Goal: Task Accomplishment & Management: Use online tool/utility

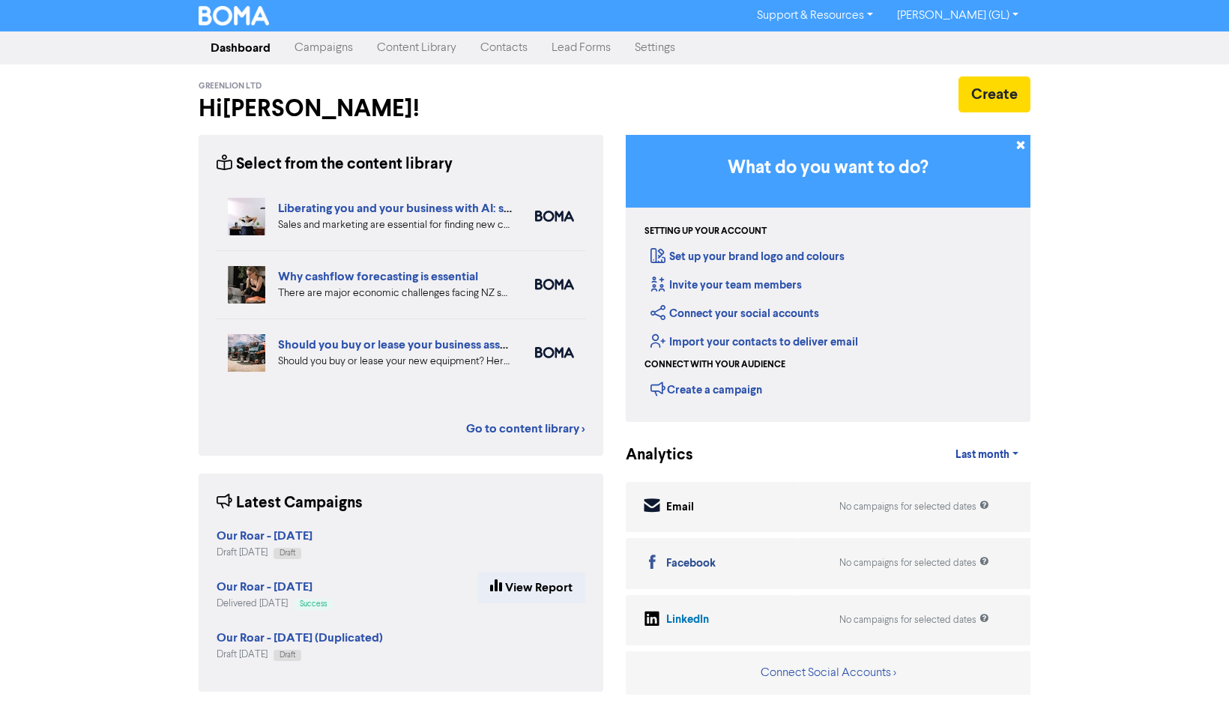
click at [343, 47] on link "Campaigns" at bounding box center [324, 48] width 82 height 30
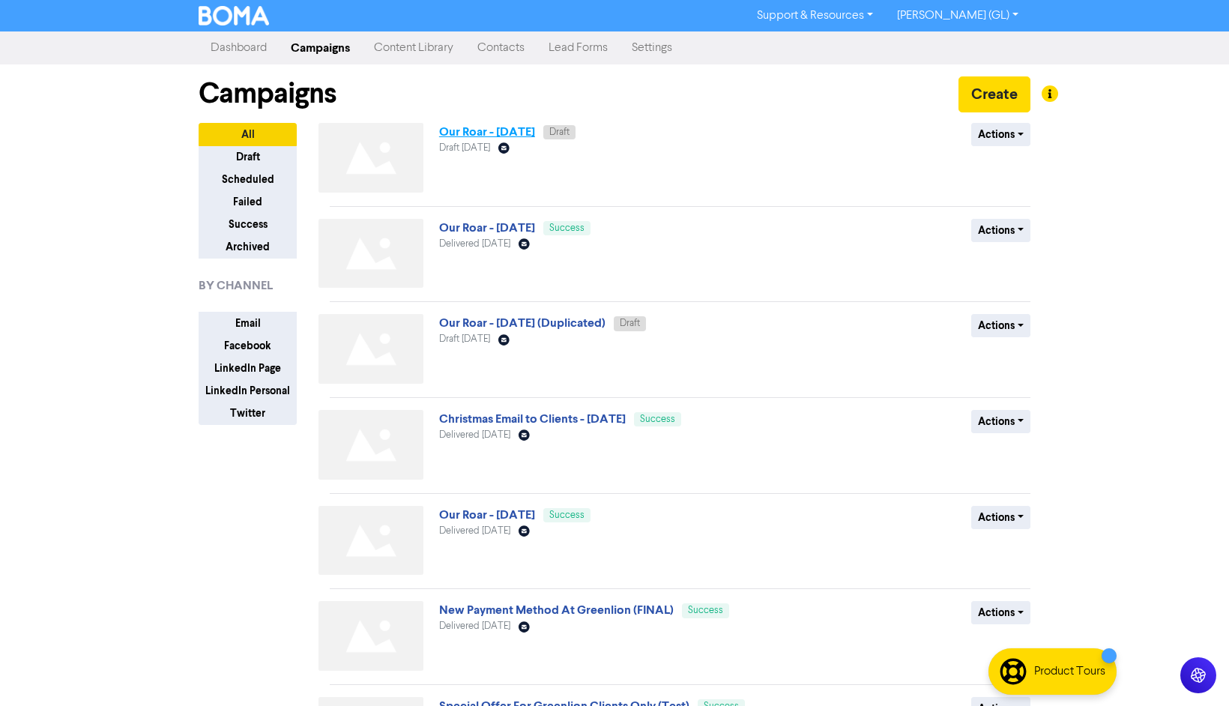
click at [472, 133] on link "Our Roar - [DATE]" at bounding box center [487, 131] width 96 height 15
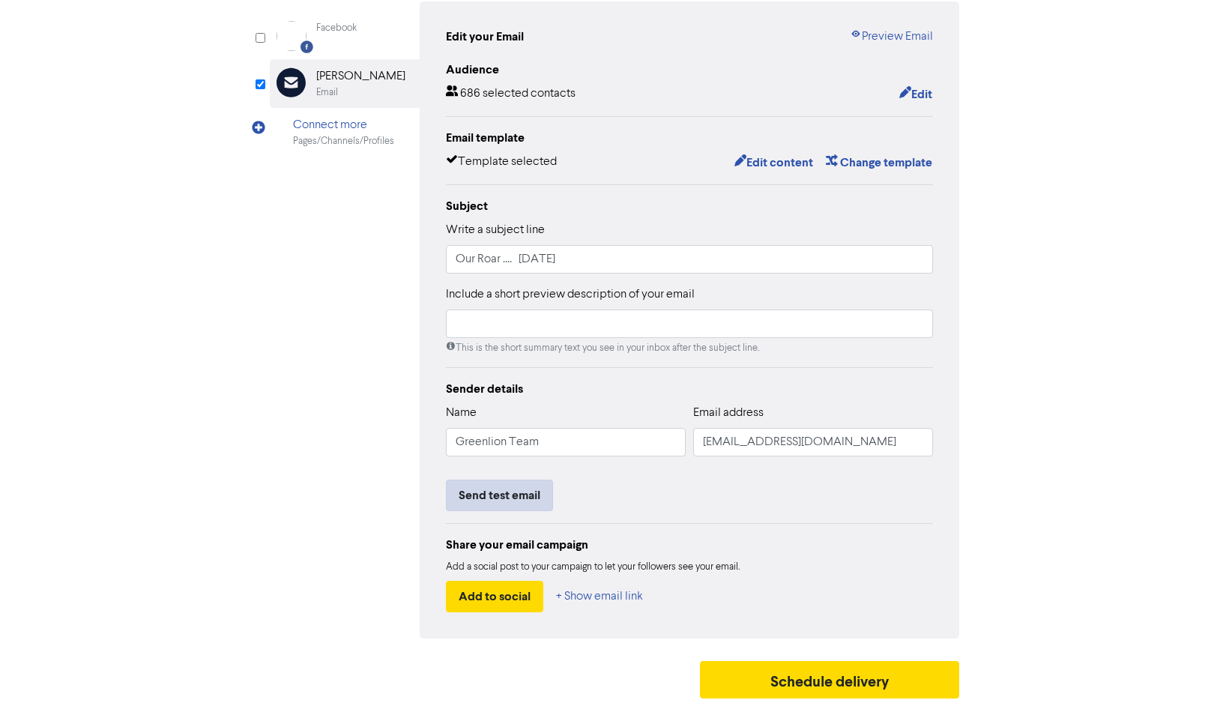
click at [508, 496] on button "Send test email" at bounding box center [499, 495] width 107 height 31
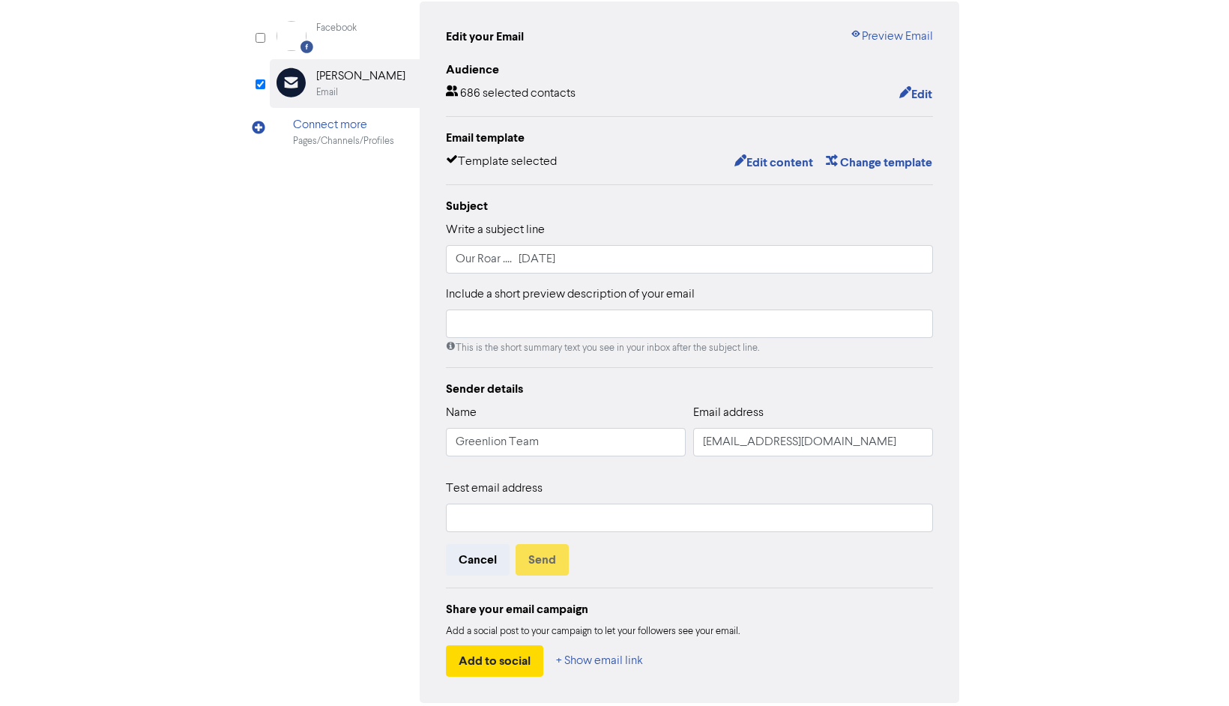
scroll to position [151, 0]
type input "[EMAIL_ADDRESS][DOMAIN_NAME]"
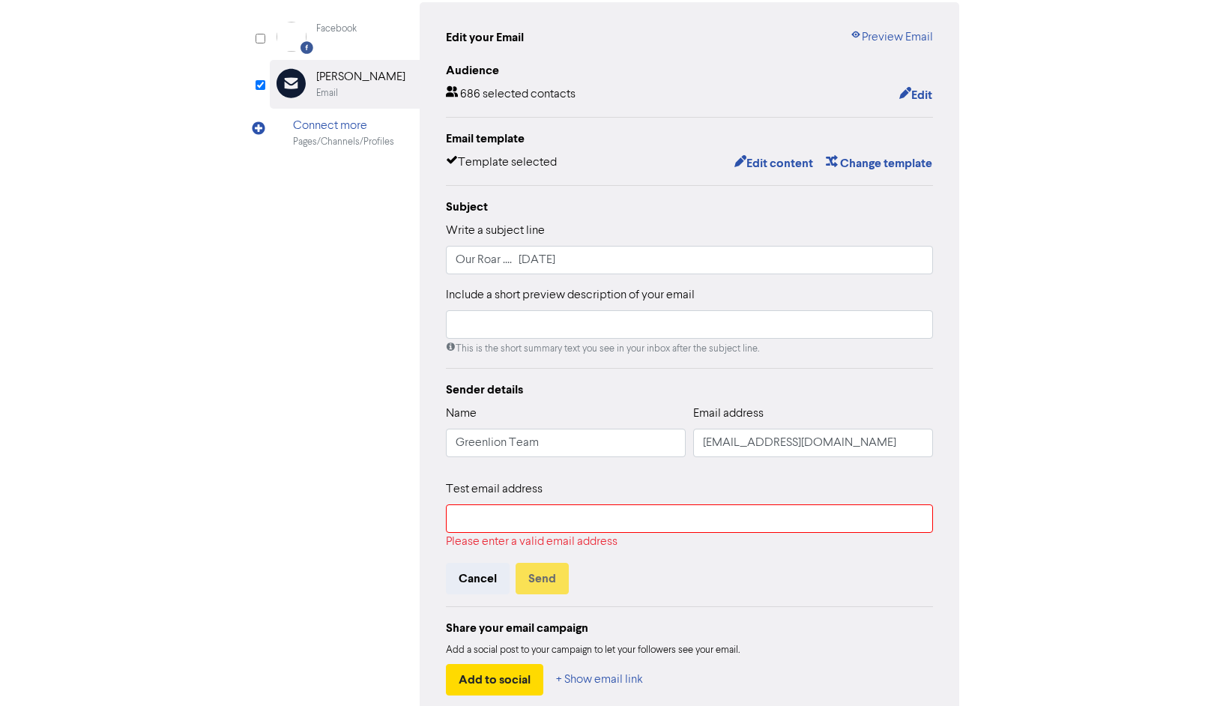
click at [554, 520] on input "text" at bounding box center [689, 518] width 487 height 28
click at [651, 558] on div "Test email address Please enter a valid email address Cancel Send" at bounding box center [689, 537] width 487 height 114
click at [615, 517] on input "text" at bounding box center [689, 518] width 487 height 28
type input "[PERSON_NAME][EMAIL_ADDRESS][PERSON_NAME][DOMAIN_NAME]"
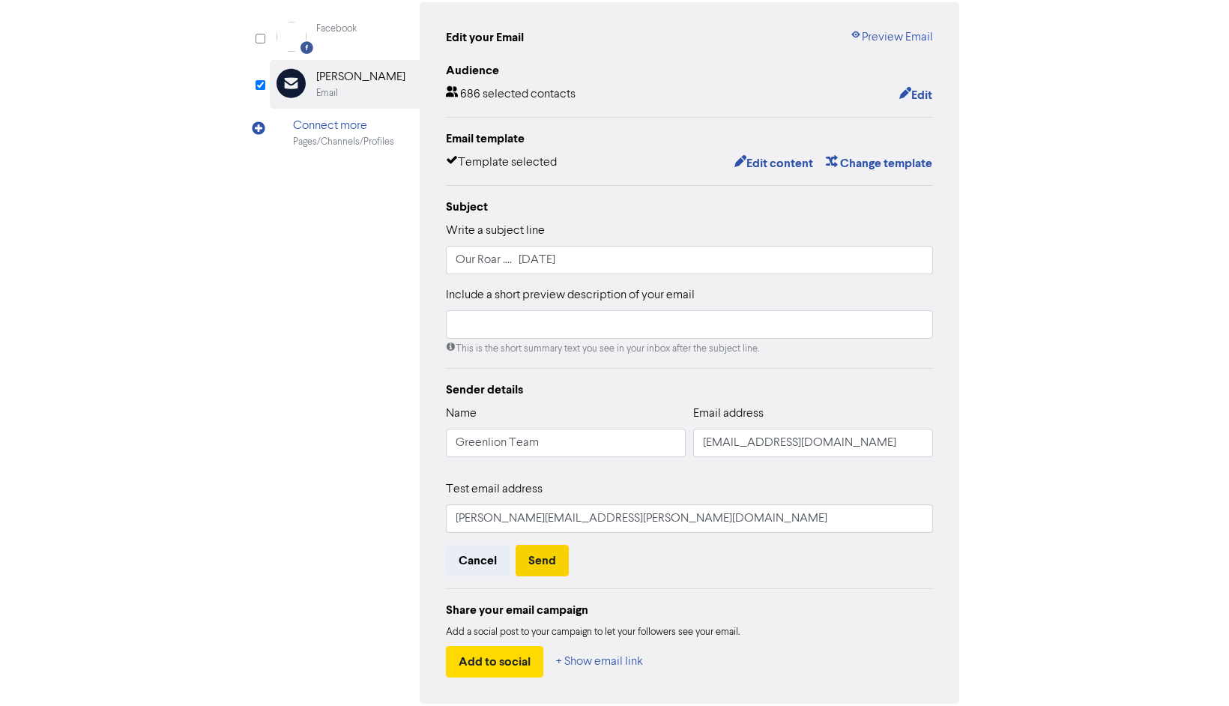
click at [531, 559] on button "Send" at bounding box center [542, 560] width 53 height 31
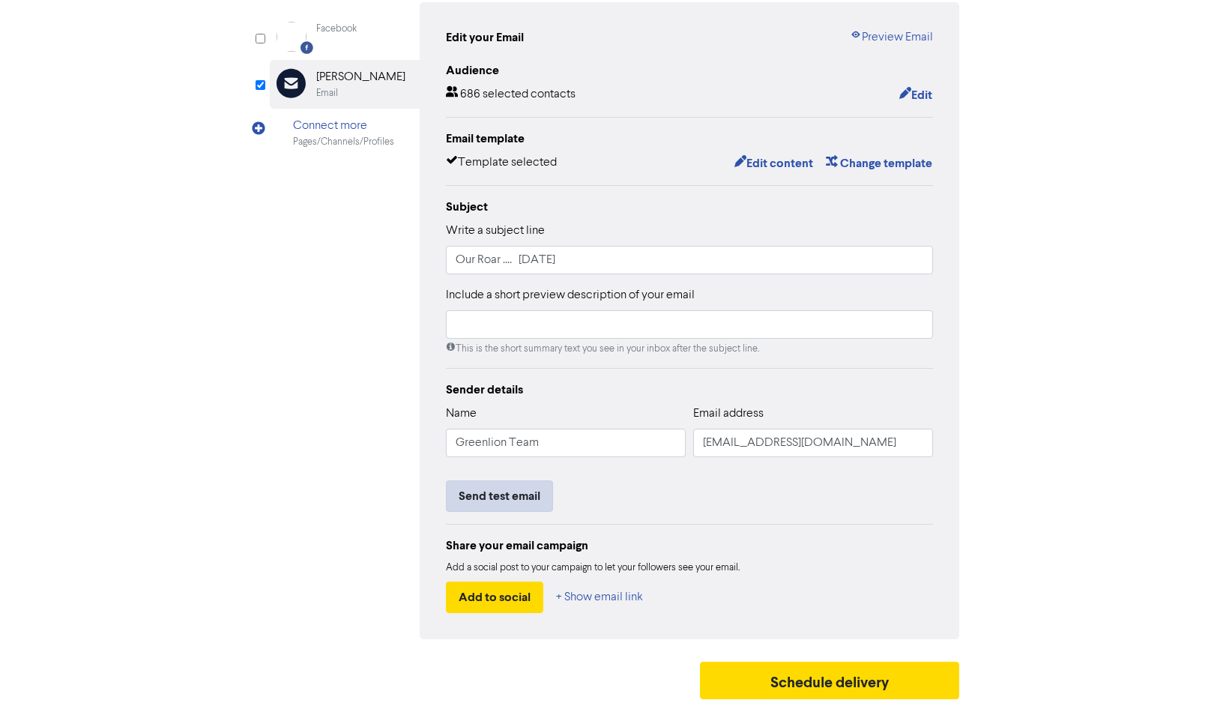
click at [512, 496] on button "Send test email" at bounding box center [499, 495] width 107 height 31
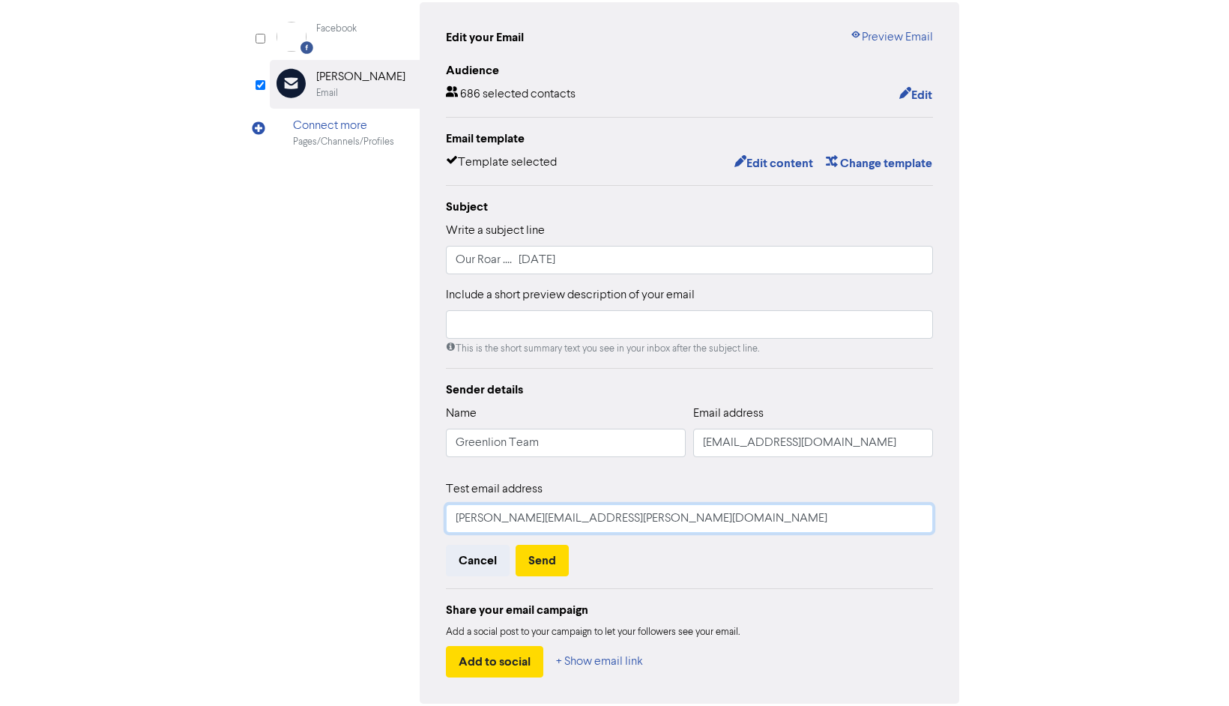
click at [514, 513] on input "[PERSON_NAME][EMAIL_ADDRESS][PERSON_NAME][DOMAIN_NAME]" at bounding box center [689, 518] width 487 height 28
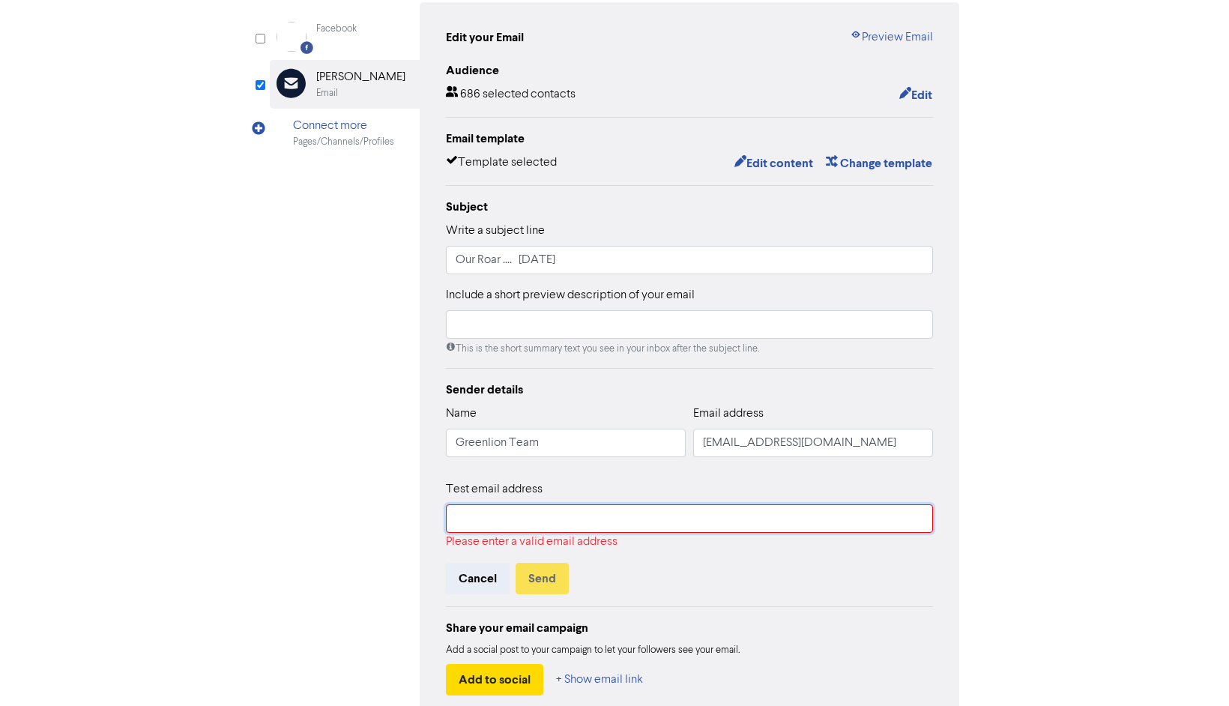
click at [510, 520] on input "text" at bounding box center [689, 518] width 487 height 28
click at [404, 566] on div "Facebook Created with Sketch. Facebook Email Created with Sketch. [PERSON_NAME]…" at bounding box center [615, 362] width 690 height 720
click at [519, 519] on input "text" at bounding box center [689, 518] width 487 height 28
type input "[EMAIL_ADDRESS][DOMAIN_NAME]"
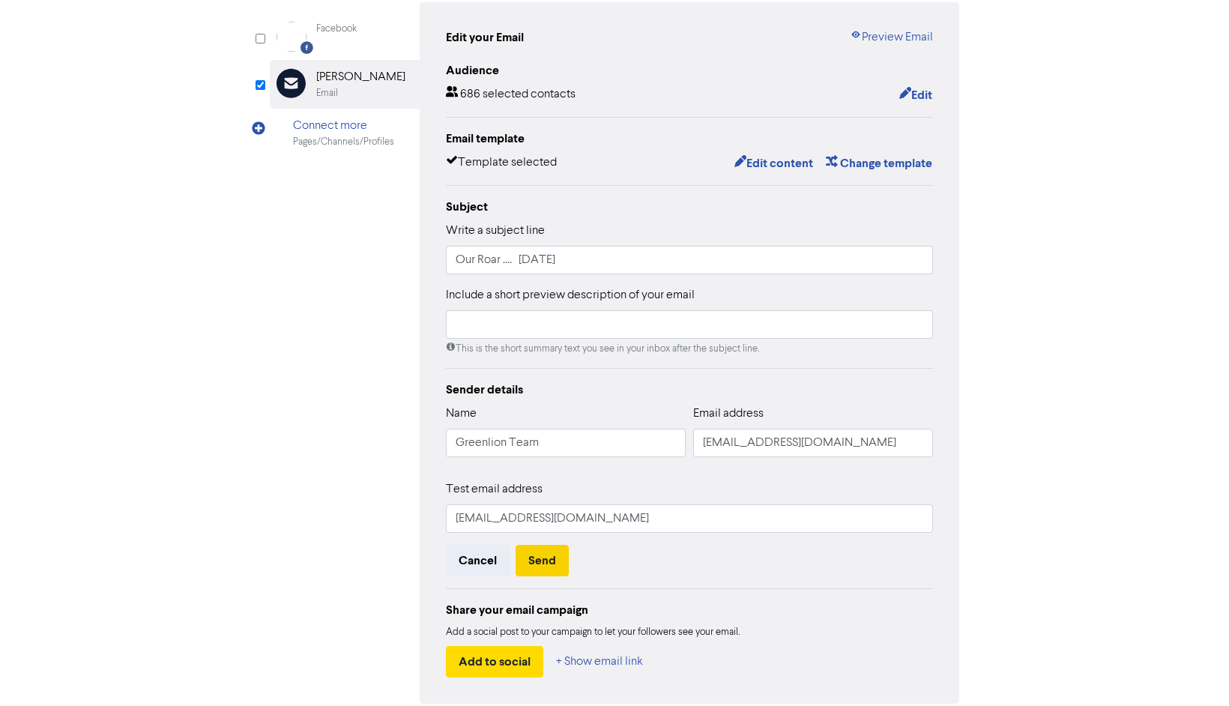
click at [536, 555] on button "Send" at bounding box center [542, 560] width 53 height 31
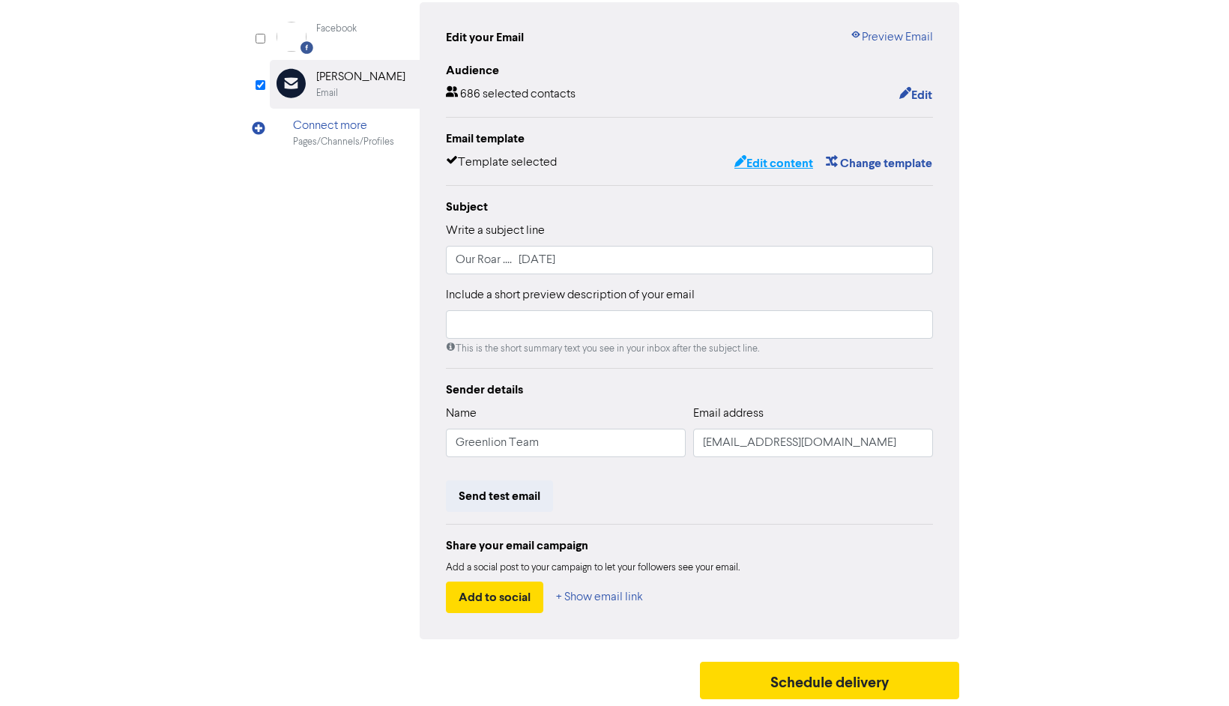
click at [770, 166] on button "Edit content" at bounding box center [774, 163] width 80 height 19
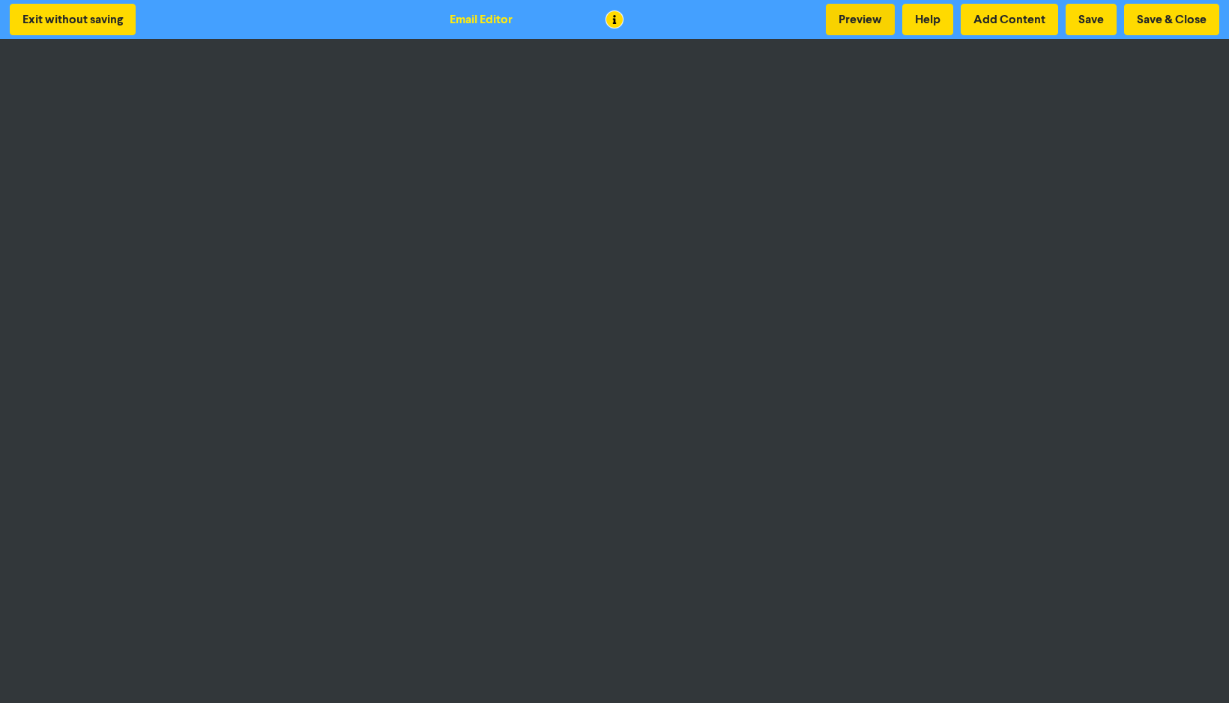
click at [858, 18] on button "Preview" at bounding box center [860, 19] width 69 height 31
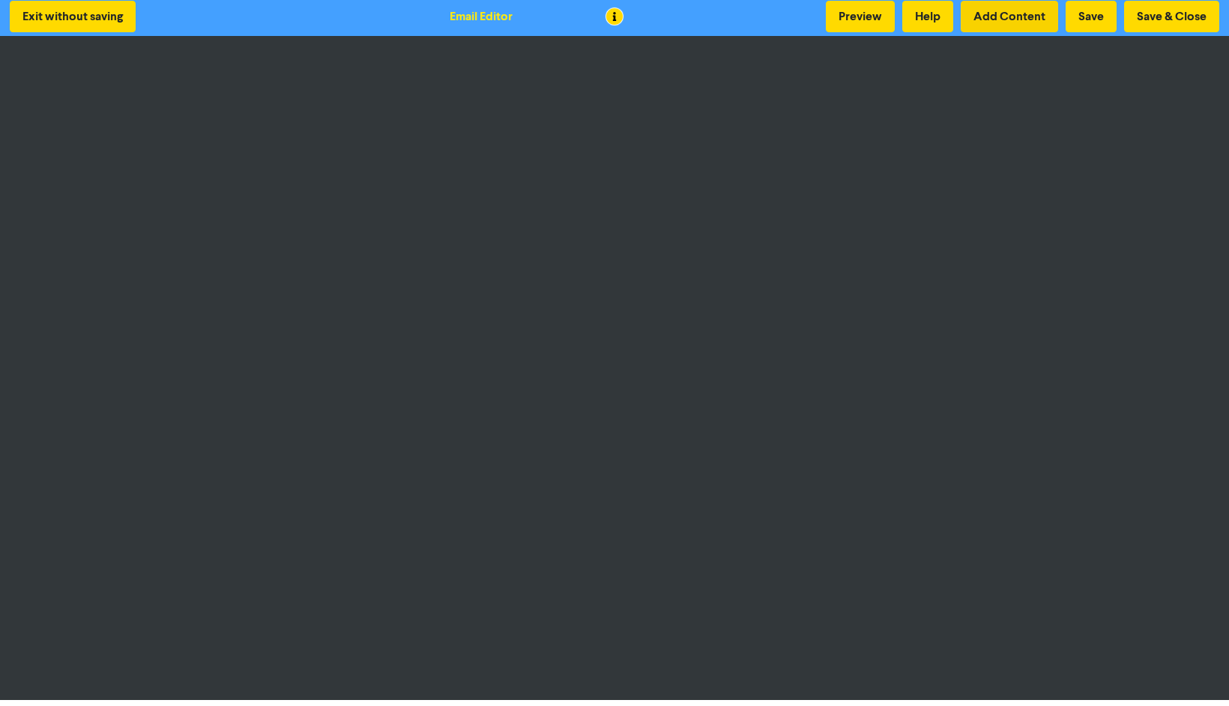
scroll to position [3, 0]
click at [868, 15] on button "Preview" at bounding box center [860, 16] width 69 height 31
click at [855, 11] on button "Preview" at bounding box center [860, 16] width 69 height 31
click at [860, 6] on button "Preview" at bounding box center [860, 16] width 69 height 31
click at [1149, 20] on button "Save & Close" at bounding box center [1171, 16] width 95 height 31
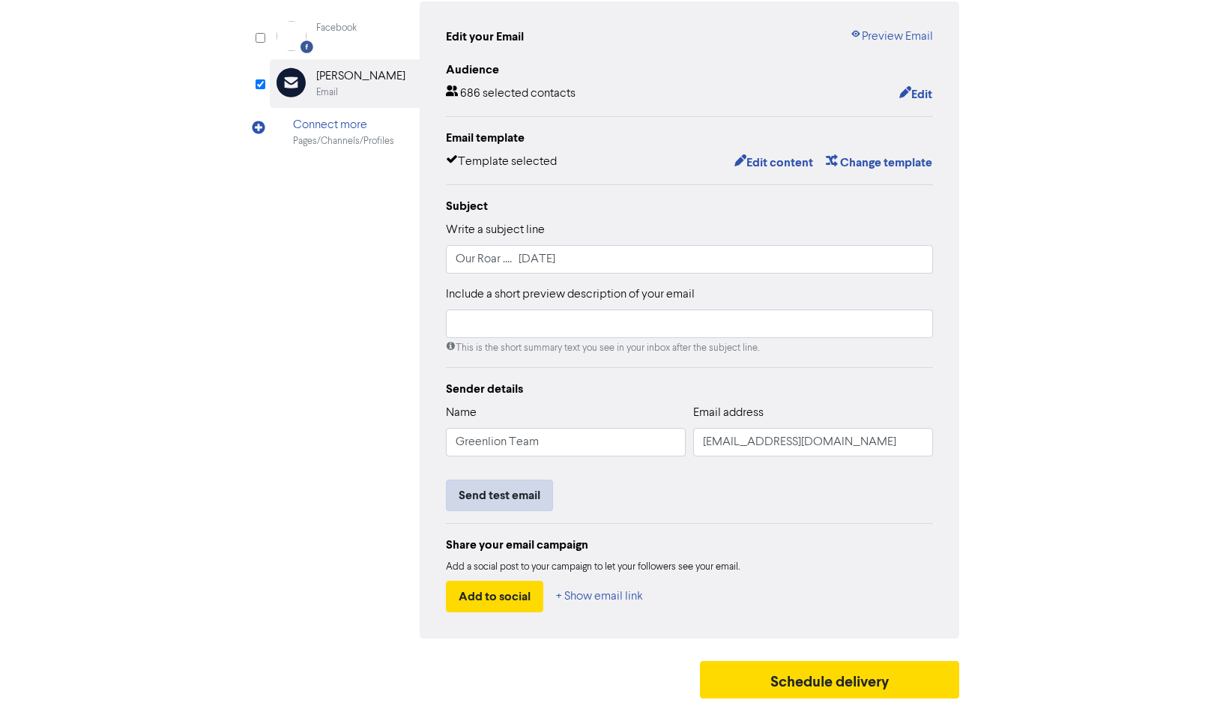
scroll to position [151, 0]
click at [505, 489] on button "Send test email" at bounding box center [499, 495] width 107 height 31
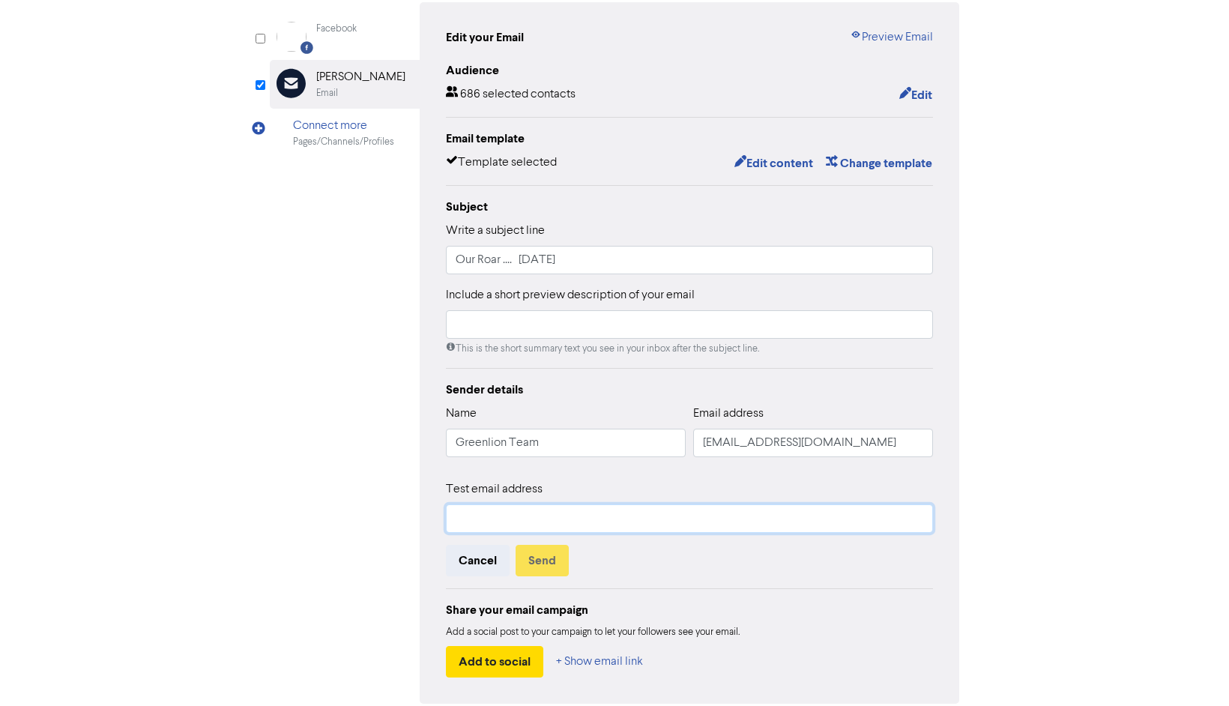
paste input "[EMAIL_ADDRESS][DOMAIN_NAME]"
type input "[EMAIL_ADDRESS][DOMAIN_NAME]"
click at [542, 563] on button "Send" at bounding box center [542, 560] width 53 height 31
